Goal: Find contact information: Find contact information

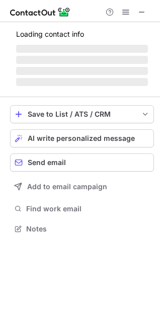
scroll to position [228, 160]
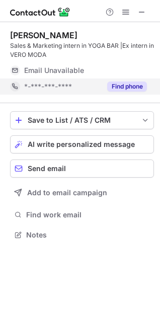
click at [135, 89] on button "Find phone" at bounding box center [127, 87] width 40 height 10
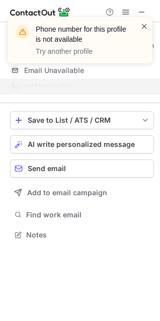
click at [144, 28] on span at bounding box center [144, 26] width 8 height 10
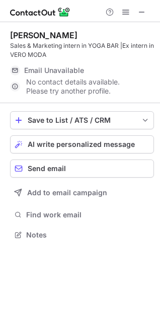
click at [144, 8] on span at bounding box center [142, 12] width 8 height 8
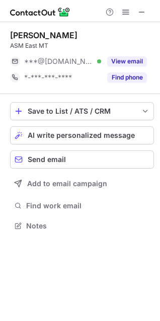
scroll to position [219, 160]
drag, startPoint x: 116, startPoint y: 78, endPoint x: 102, endPoint y: 86, distance: 15.8
click at [112, 84] on div "Find phone" at bounding box center [124, 77] width 46 height 16
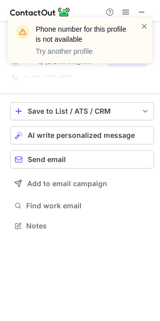
drag, startPoint x: 144, startPoint y: 25, endPoint x: 141, endPoint y: 57, distance: 32.3
click at [144, 25] on span at bounding box center [144, 26] width 8 height 10
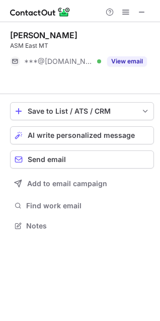
scroll to position [203, 160]
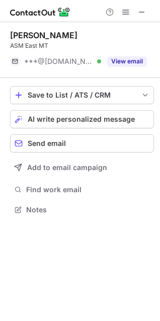
click at [8, 62] on div "notification timer" at bounding box center [8, 62] width 0 height 3
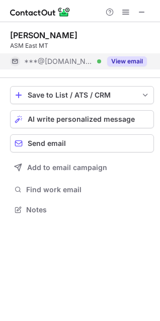
click at [124, 63] on button "View email" at bounding box center [127, 61] width 40 height 10
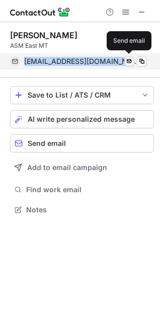
drag, startPoint x: 22, startPoint y: 60, endPoint x: 125, endPoint y: 57, distance: 103.3
click at [125, 57] on div "sandipkumar0725@gmail.com Verified Send email" at bounding box center [78, 61] width 137 height 16
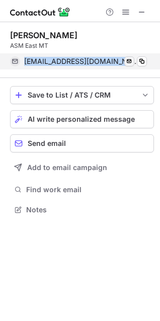
copy div "sandipkumar0725@gmail.com Verified"
